Goal: Task Accomplishment & Management: Manage account settings

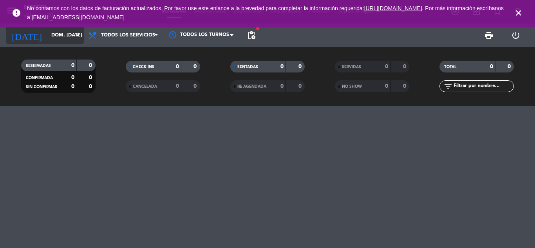
drag, startPoint x: 270, startPoint y: 192, endPoint x: 64, endPoint y: 38, distance: 257.2
click at [64, 38] on input "dom. [DATE]" at bounding box center [80, 35] width 66 height 13
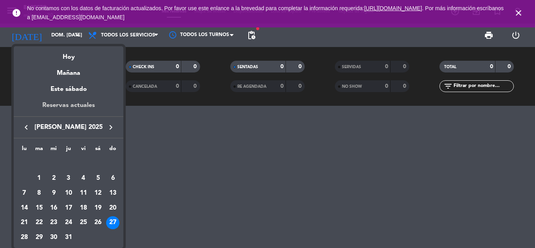
click at [87, 104] on div "Reservas actuales" at bounding box center [69, 108] width 110 height 16
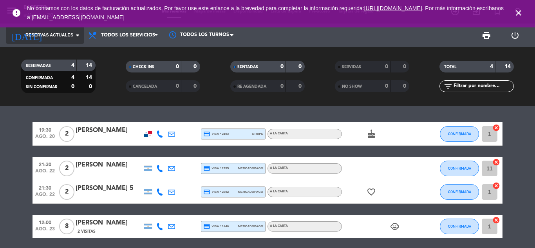
click at [46, 33] on span "Reservas actuales" at bounding box center [49, 35] width 48 height 7
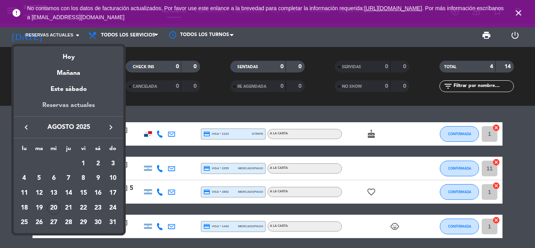
click at [95, 109] on div "Reservas actuales" at bounding box center [69, 108] width 110 height 16
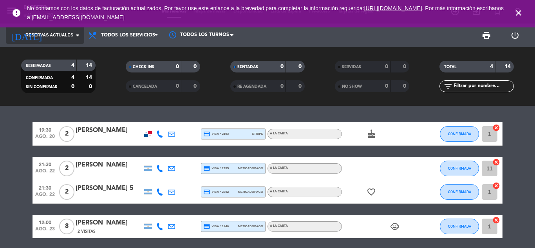
click at [41, 35] on span "Reservas actuales" at bounding box center [49, 35] width 48 height 7
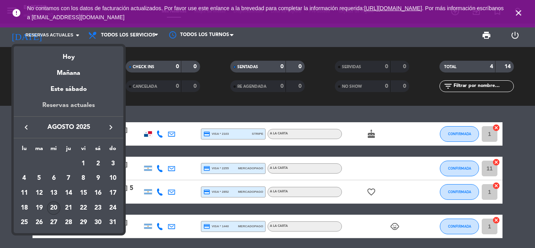
click at [51, 107] on div "Reservas actuales" at bounding box center [69, 108] width 110 height 16
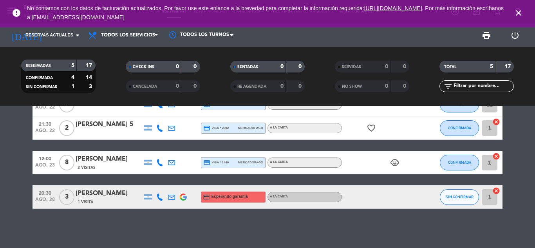
scroll to position [63, 0]
click at [384, 198] on div at bounding box center [377, 197] width 71 height 23
click at [449, 204] on button "SIN CONFIRMAR" at bounding box center [459, 198] width 39 height 16
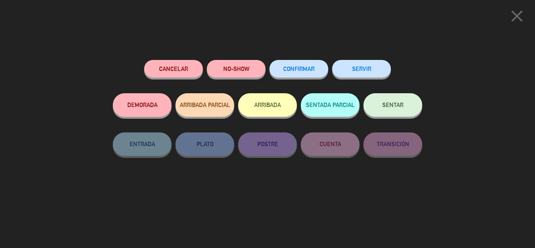
click at [301, 69] on span "CONFIRMAR" at bounding box center [298, 68] width 31 height 7
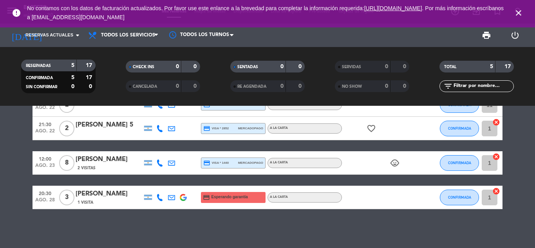
click at [116, 195] on div "[PERSON_NAME]" at bounding box center [109, 194] width 67 height 10
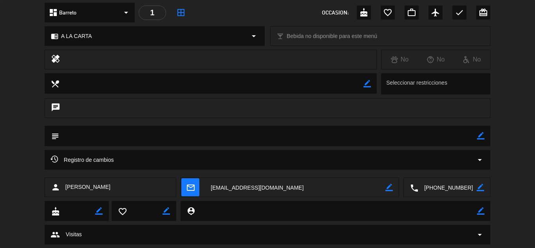
scroll to position [0, 0]
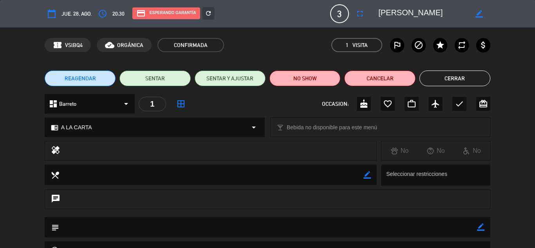
click at [458, 83] on button "Cerrar" at bounding box center [455, 79] width 71 height 16
